Goal: Transaction & Acquisition: Purchase product/service

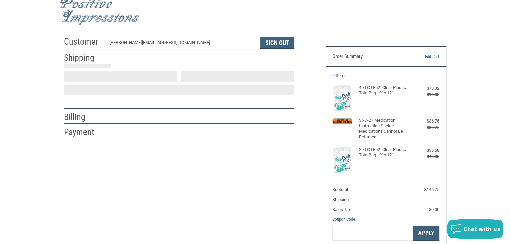
scroll to position [12, 0]
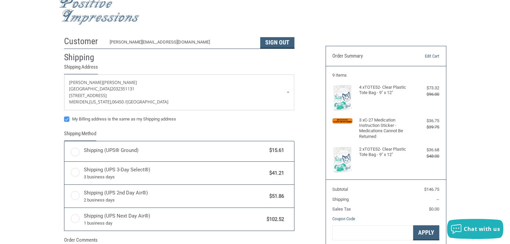
radio input "true"
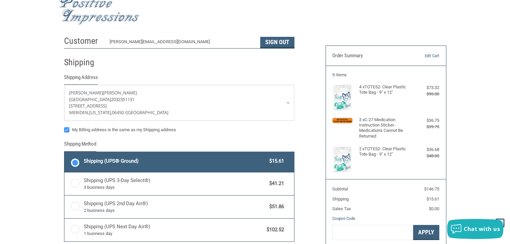
scroll to position [0, 0]
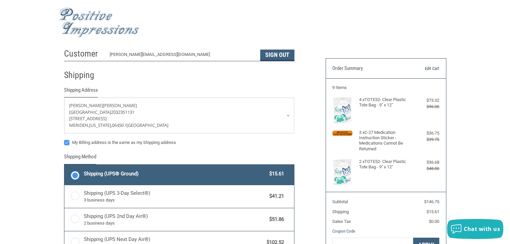
click at [432, 66] on link "Edit Cart" at bounding box center [422, 68] width 34 height 7
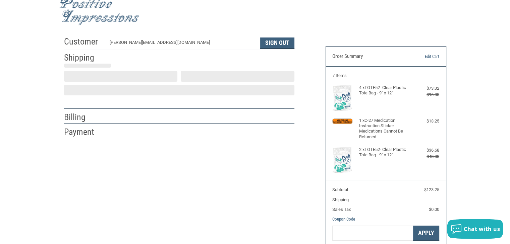
scroll to position [12, 0]
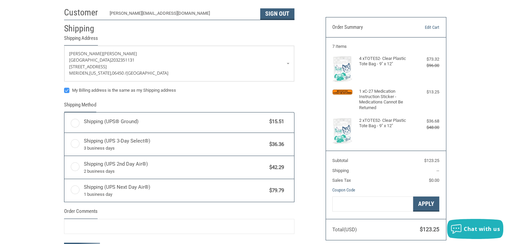
radio input "true"
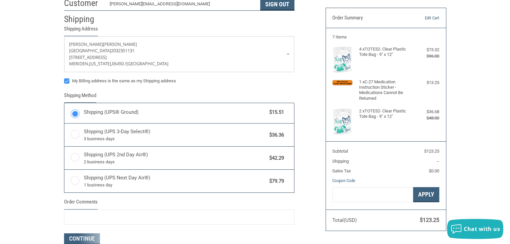
scroll to position [113, 0]
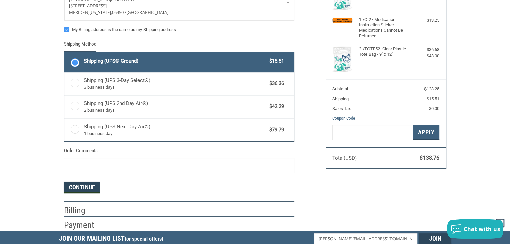
click at [87, 189] on button "Continue" at bounding box center [82, 187] width 36 height 11
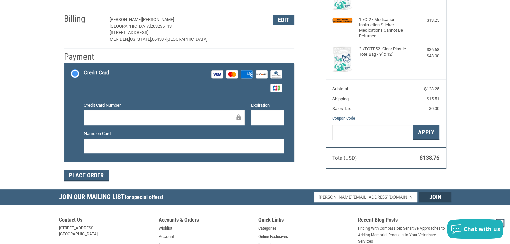
scroll to position [112, 0]
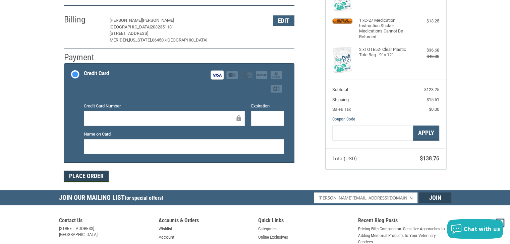
click at [83, 176] on button "Place Order" at bounding box center [86, 176] width 45 height 11
